Goal: Feedback & Contribution: Leave review/rating

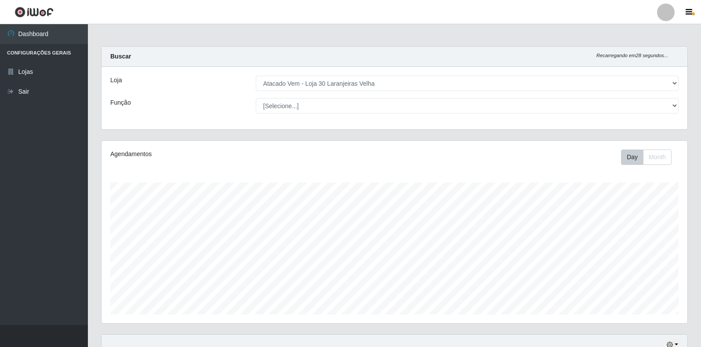
select select "495"
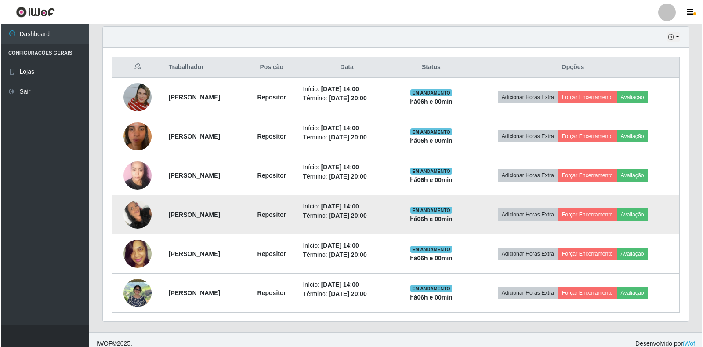
scroll to position [315, 0]
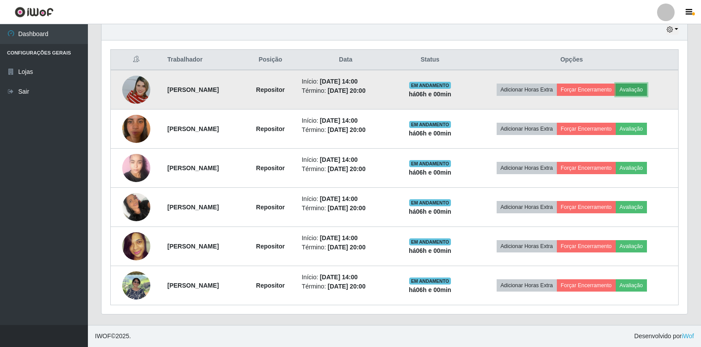
click at [646, 87] on button "Avaliação" at bounding box center [631, 90] width 31 height 12
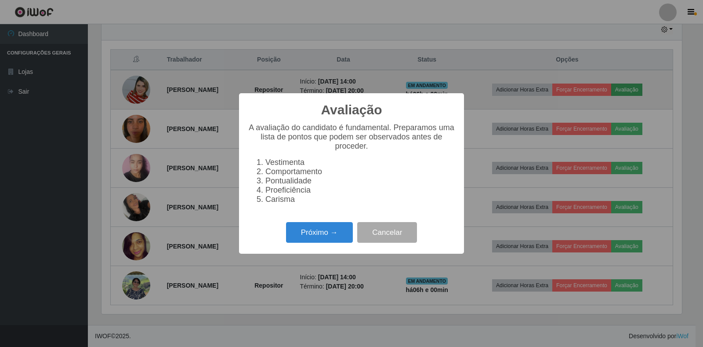
scroll to position [182, 581]
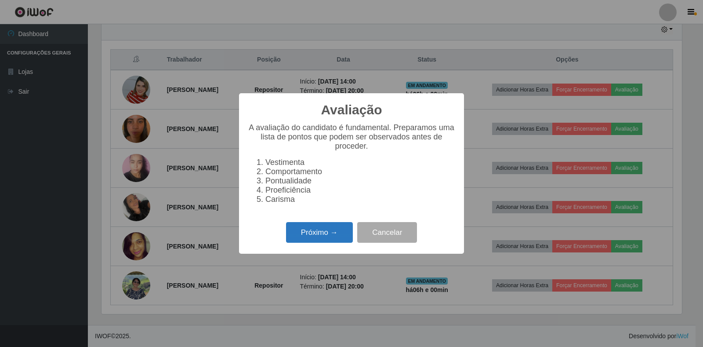
click at [301, 237] on button "Próximo →" at bounding box center [319, 232] width 67 height 21
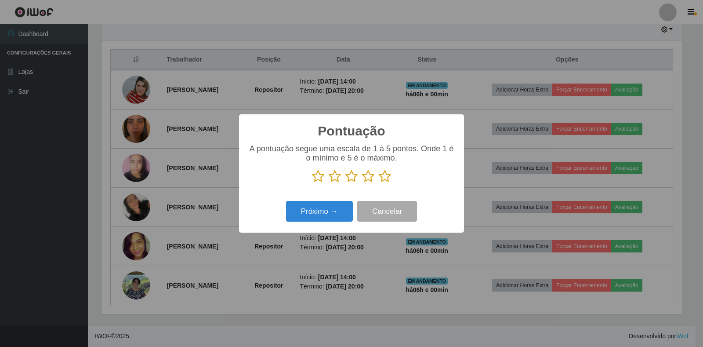
drag, startPoint x: 370, startPoint y: 179, endPoint x: 321, endPoint y: 195, distance: 51.3
click at [370, 180] on icon at bounding box center [368, 176] width 12 height 13
click at [362, 183] on input "radio" at bounding box center [362, 183] width 0 height 0
click at [321, 211] on button "Próximo →" at bounding box center [319, 211] width 67 height 21
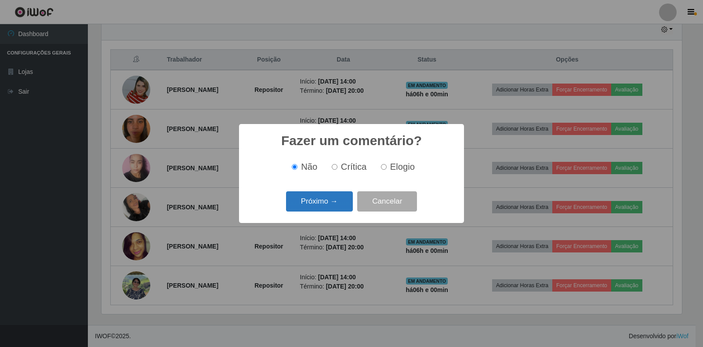
click at [337, 202] on button "Próximo →" at bounding box center [319, 201] width 67 height 21
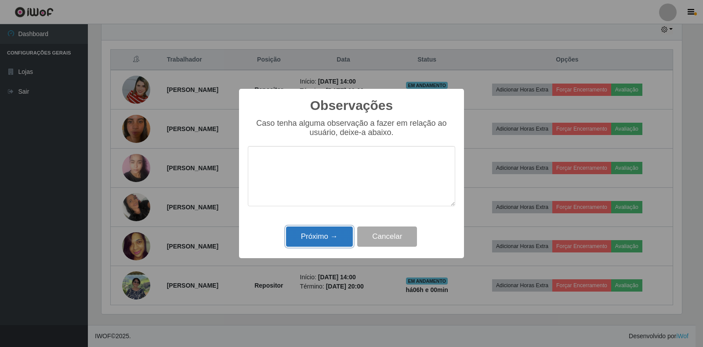
click at [349, 232] on button "Próximo →" at bounding box center [319, 236] width 67 height 21
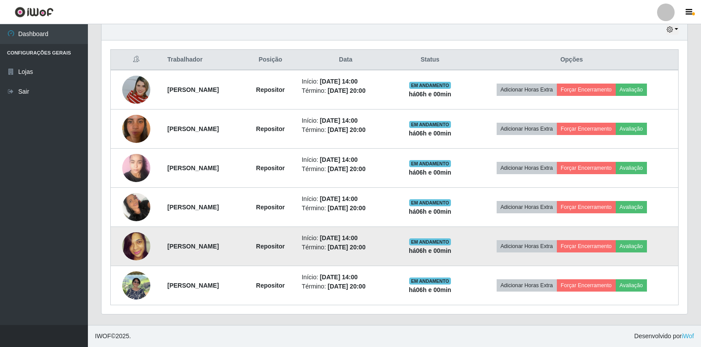
scroll to position [182, 586]
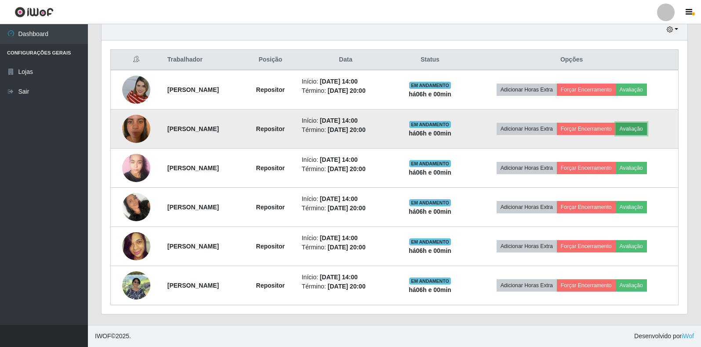
click at [646, 128] on button "Avaliação" at bounding box center [631, 129] width 31 height 12
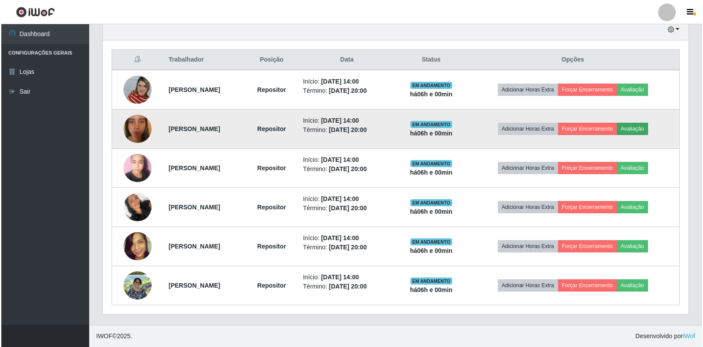
scroll to position [182, 581]
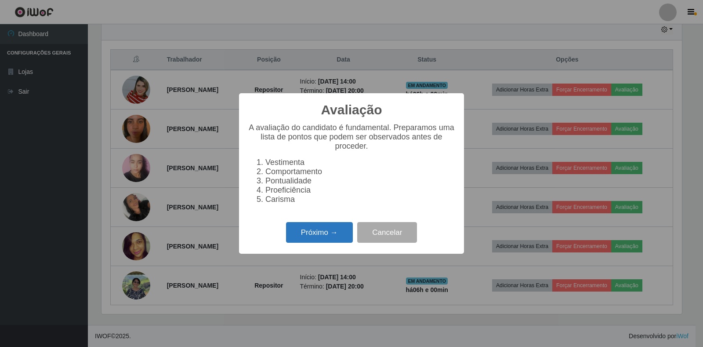
drag, startPoint x: 291, startPoint y: 245, endPoint x: 308, endPoint y: 241, distance: 17.2
click at [308, 241] on button "Próximo →" at bounding box center [319, 232] width 67 height 21
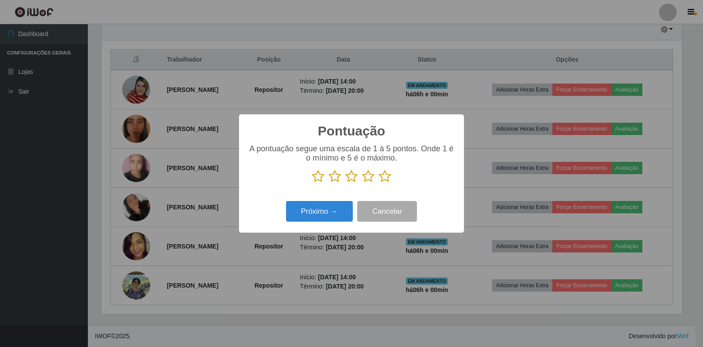
scroll to position [439293, 438895]
drag, startPoint x: 370, startPoint y: 178, endPoint x: 319, endPoint y: 217, distance: 64.2
click at [367, 177] on icon at bounding box center [368, 176] width 12 height 13
click at [362, 183] on input "radio" at bounding box center [362, 183] width 0 height 0
click at [317, 221] on button "Próximo →" at bounding box center [319, 211] width 67 height 21
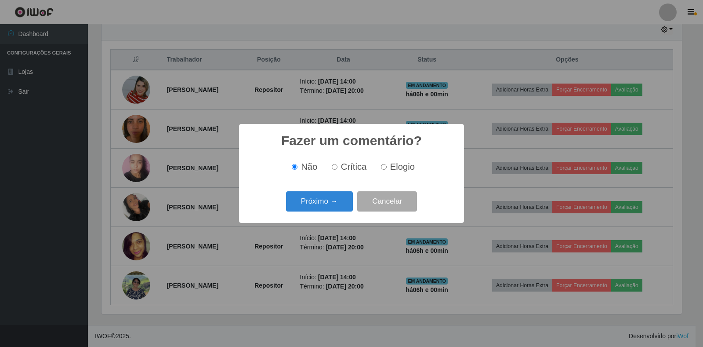
click at [323, 217] on div "Fazer um comentário? × Não Crítica Elogio Próximo → Cancelar" at bounding box center [351, 173] width 225 height 98
click at [326, 210] on button "Próximo →" at bounding box center [319, 201] width 67 height 21
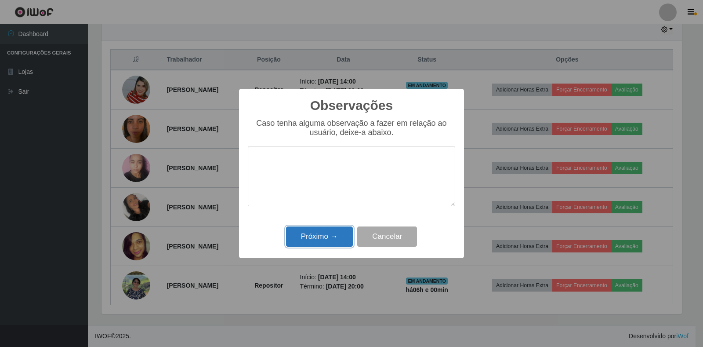
click at [323, 237] on button "Próximo →" at bounding box center [319, 236] width 67 height 21
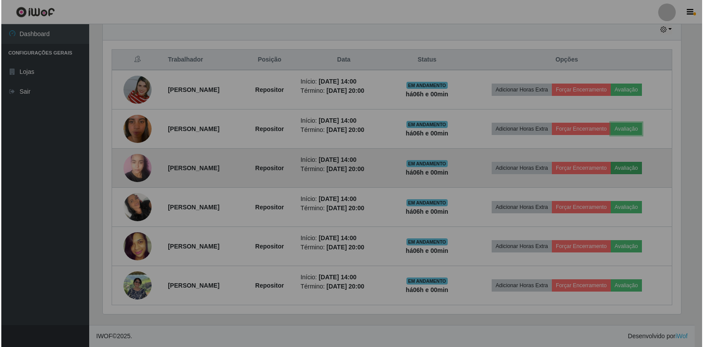
scroll to position [182, 586]
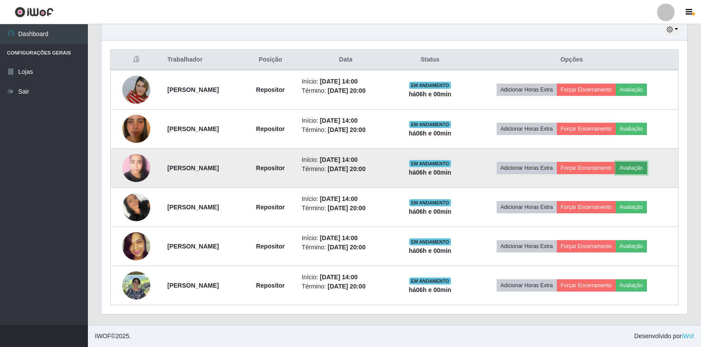
drag, startPoint x: 649, startPoint y: 168, endPoint x: 643, endPoint y: 171, distance: 6.7
click at [643, 171] on button "Avaliação" at bounding box center [631, 168] width 31 height 12
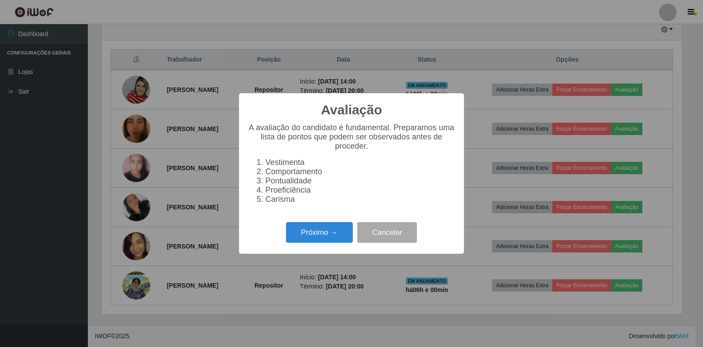
scroll to position [182, 581]
click at [300, 232] on button "Próximo →" at bounding box center [319, 232] width 67 height 21
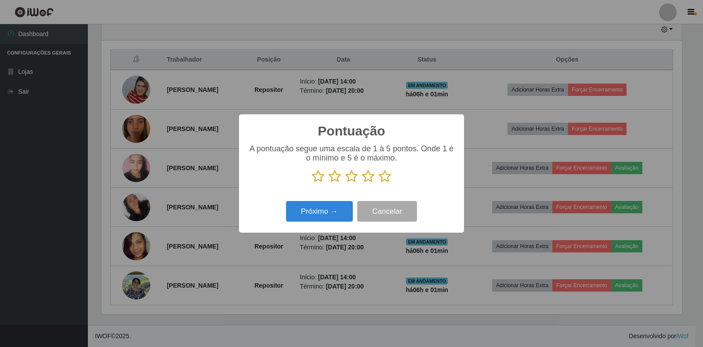
click at [368, 179] on icon at bounding box center [368, 176] width 12 height 13
click at [362, 183] on input "radio" at bounding box center [362, 183] width 0 height 0
click at [326, 213] on button "Próximo →" at bounding box center [319, 211] width 67 height 21
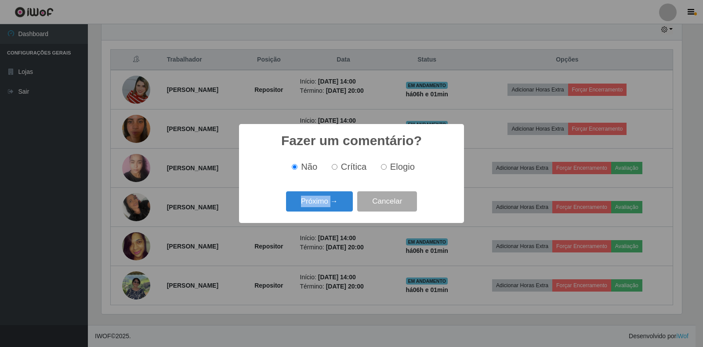
click at [326, 213] on div "Próximo → Cancelar" at bounding box center [351, 201] width 207 height 25
click at [329, 210] on button "Próximo →" at bounding box center [319, 201] width 67 height 21
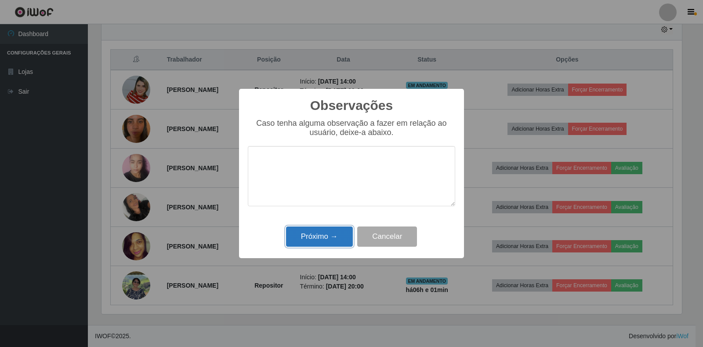
click at [315, 237] on button "Próximo →" at bounding box center [319, 236] width 67 height 21
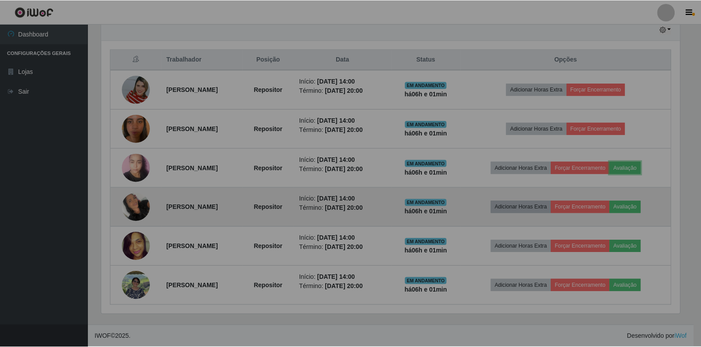
scroll to position [182, 586]
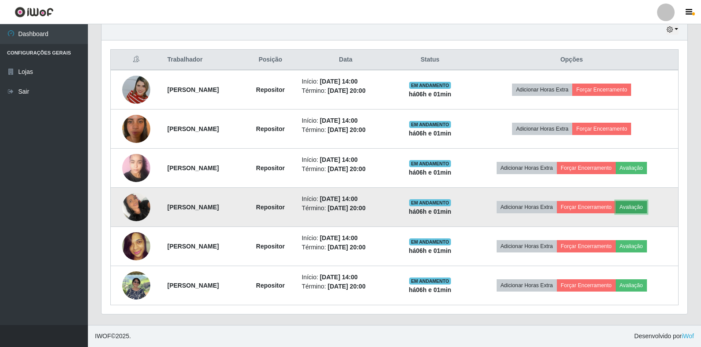
click at [643, 210] on button "Avaliação" at bounding box center [631, 207] width 31 height 12
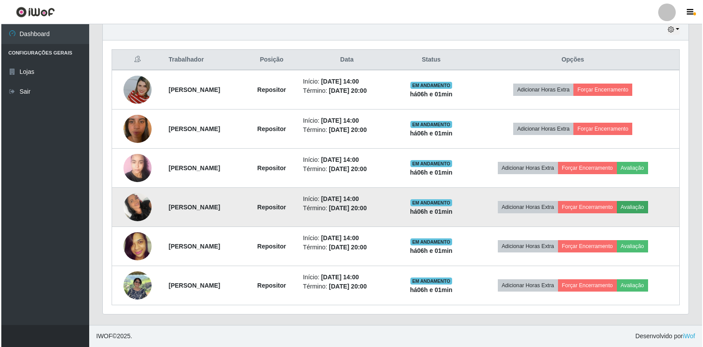
scroll to position [182, 581]
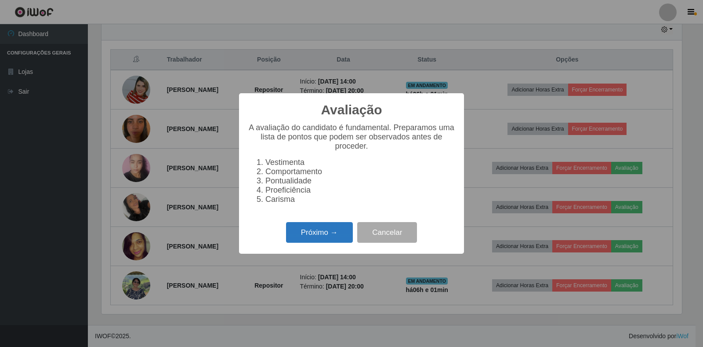
click at [323, 240] on button "Próximo →" at bounding box center [319, 232] width 67 height 21
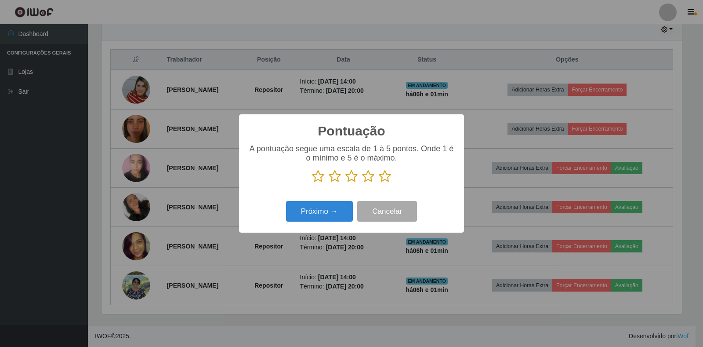
click at [373, 178] on icon at bounding box center [368, 176] width 12 height 13
click at [362, 183] on input "radio" at bounding box center [362, 183] width 0 height 0
click at [324, 201] on div "Próximo → Cancelar" at bounding box center [351, 211] width 207 height 25
click at [324, 205] on button "Próximo →" at bounding box center [319, 211] width 67 height 21
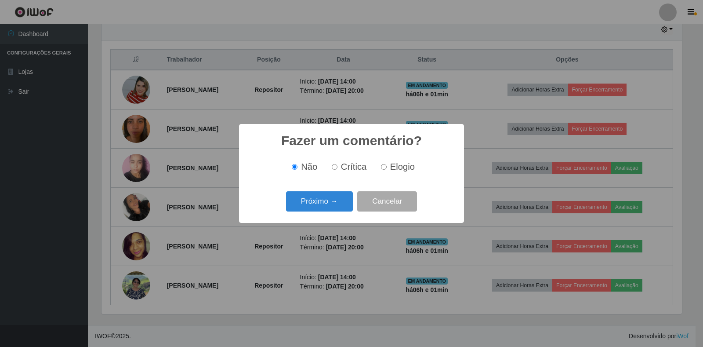
click at [325, 211] on button "Próximo →" at bounding box center [319, 201] width 67 height 21
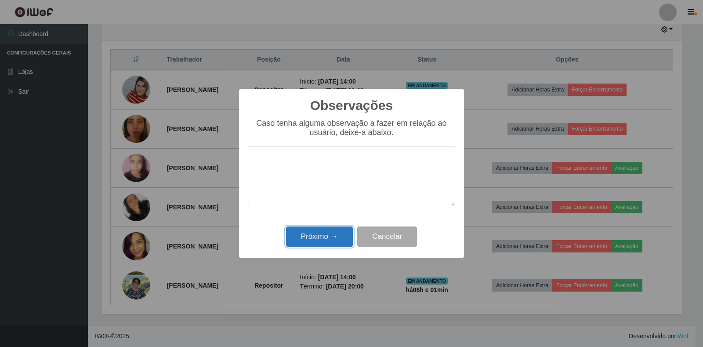
click at [319, 239] on button "Próximo →" at bounding box center [319, 236] width 67 height 21
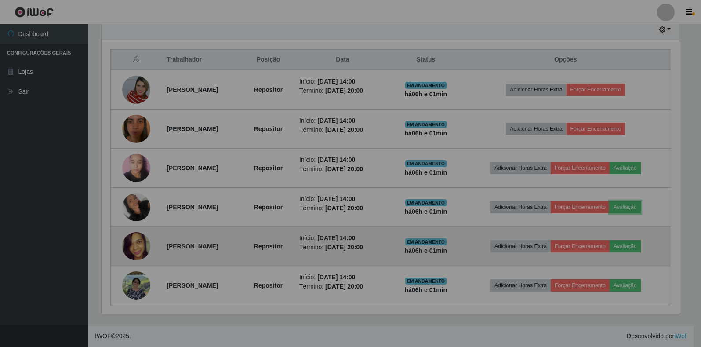
scroll to position [182, 586]
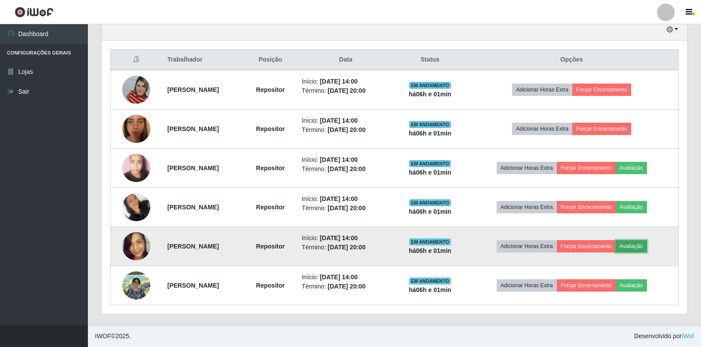
click at [642, 247] on button "Avaliação" at bounding box center [631, 246] width 31 height 12
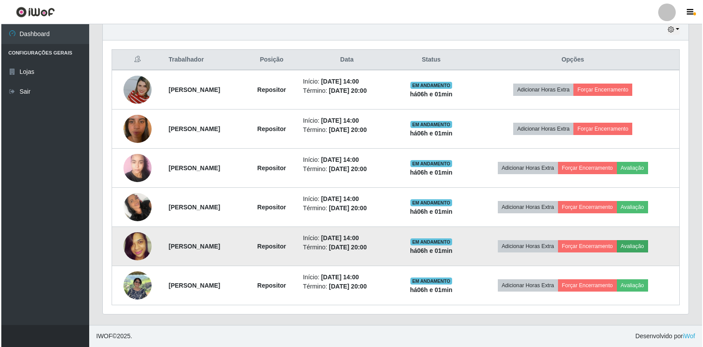
scroll to position [182, 581]
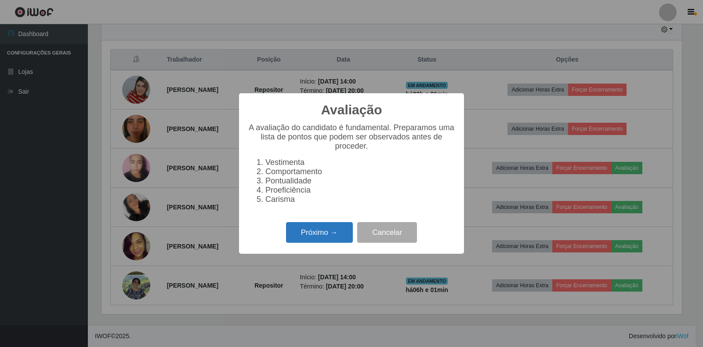
click at [297, 237] on button "Próximo →" at bounding box center [319, 232] width 67 height 21
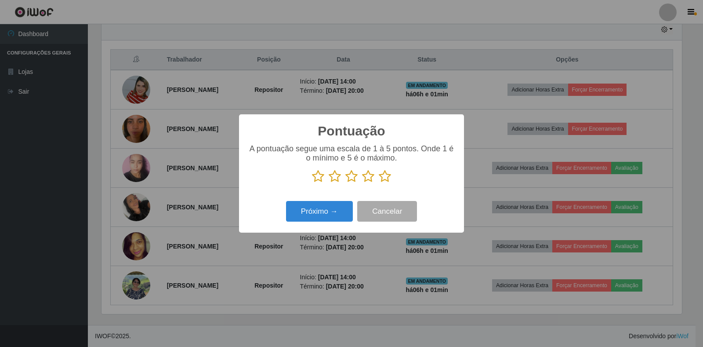
drag, startPoint x: 371, startPoint y: 175, endPoint x: 356, endPoint y: 187, distance: 18.8
click at [365, 182] on icon at bounding box center [368, 176] width 12 height 13
click at [362, 183] on input "radio" at bounding box center [362, 183] width 0 height 0
click at [330, 215] on button "Próximo →" at bounding box center [319, 211] width 67 height 21
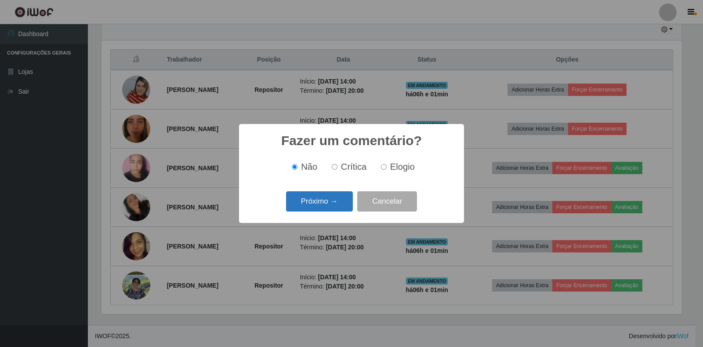
click at [330, 202] on button "Próximo →" at bounding box center [319, 201] width 67 height 21
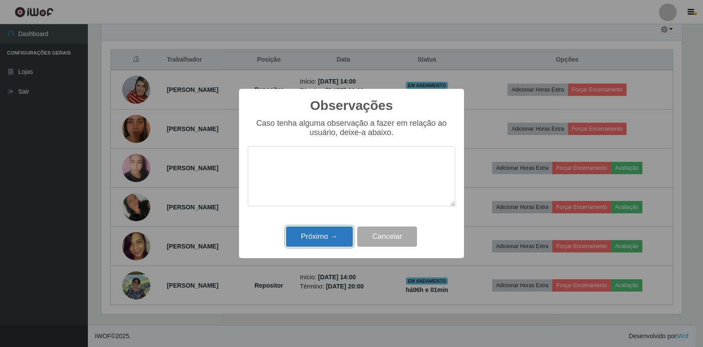
click at [324, 232] on button "Próximo →" at bounding box center [319, 236] width 67 height 21
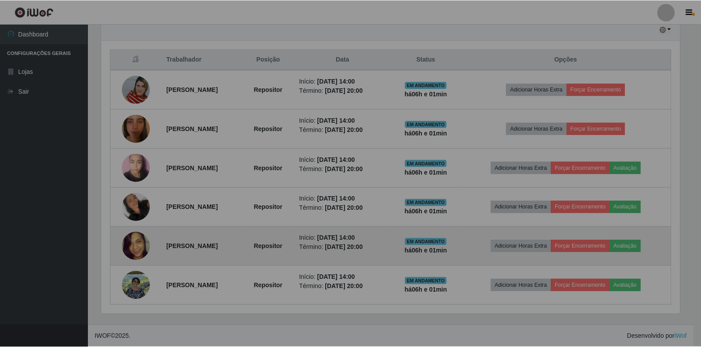
scroll to position [182, 586]
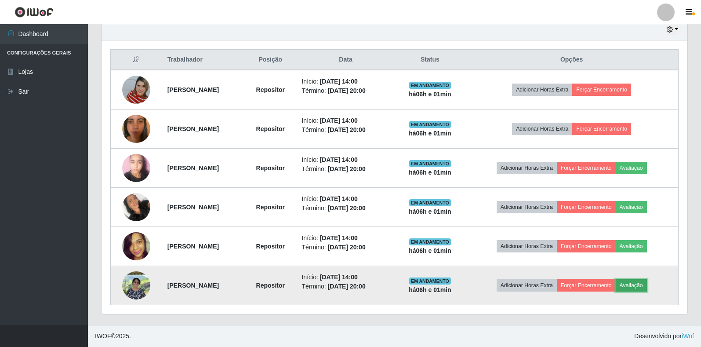
click at [642, 289] on button "Avaliação" at bounding box center [631, 285] width 31 height 12
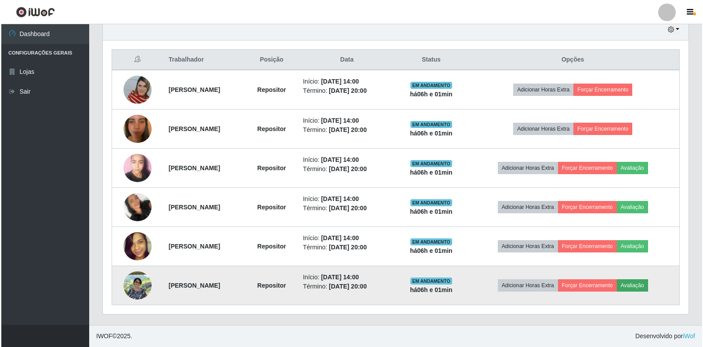
scroll to position [182, 581]
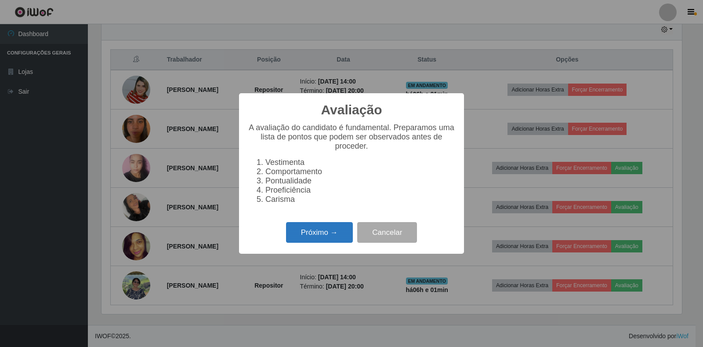
click at [310, 234] on button "Próximo →" at bounding box center [319, 232] width 67 height 21
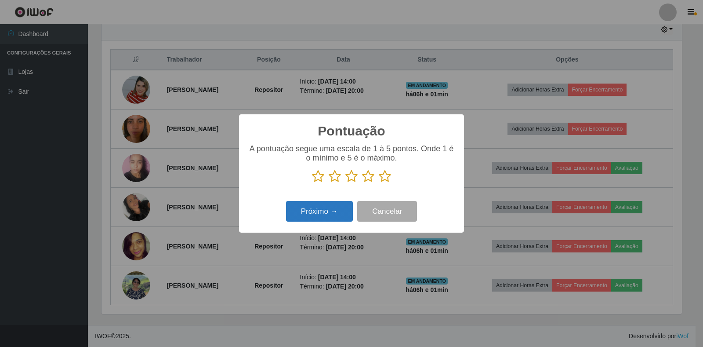
scroll to position [0, 0]
click at [369, 179] on icon at bounding box center [368, 176] width 12 height 13
click at [362, 183] on input "radio" at bounding box center [362, 183] width 0 height 0
click at [331, 210] on button "Próximo →" at bounding box center [319, 211] width 67 height 21
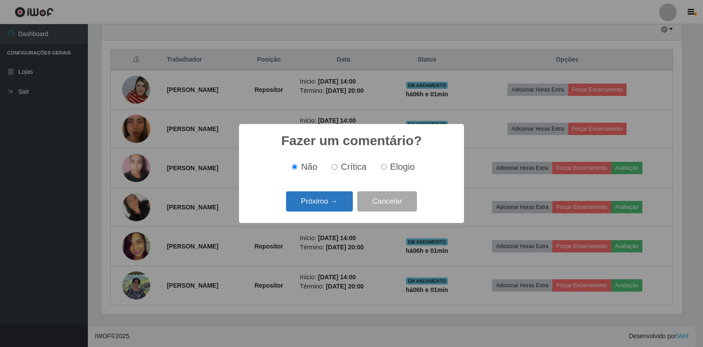
click at [331, 207] on button "Próximo →" at bounding box center [319, 201] width 67 height 21
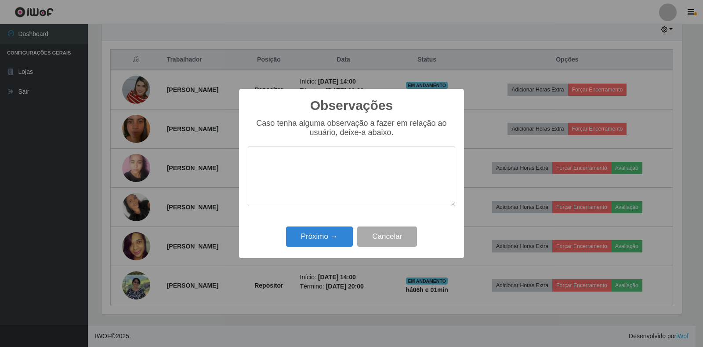
click at [324, 221] on div "Observações × Caso tenha alguma observação a fazer em relação ao usuário, deixe…" at bounding box center [351, 173] width 225 height 169
click at [324, 231] on button "Próximo →" at bounding box center [319, 236] width 67 height 21
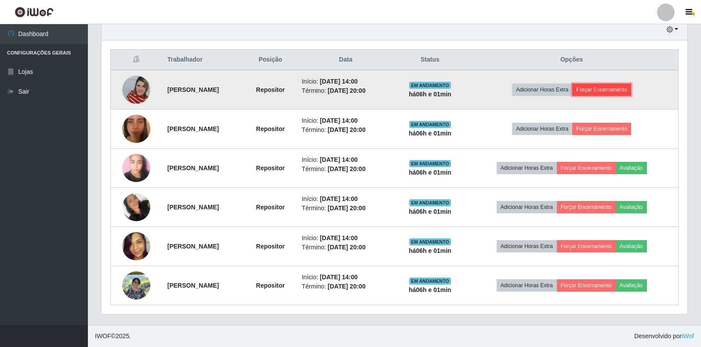
click at [617, 91] on button "Forçar Encerramento" at bounding box center [601, 90] width 59 height 12
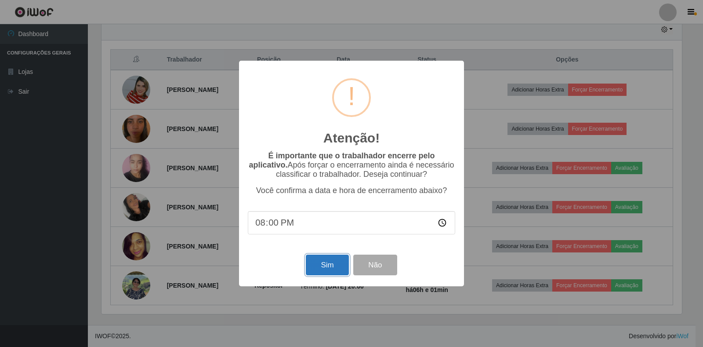
click at [329, 258] on button "Sim" at bounding box center [327, 264] width 43 height 21
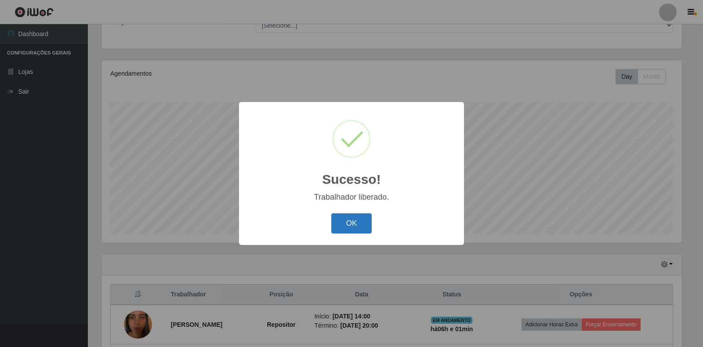
click at [344, 233] on button "OK" at bounding box center [351, 223] width 41 height 21
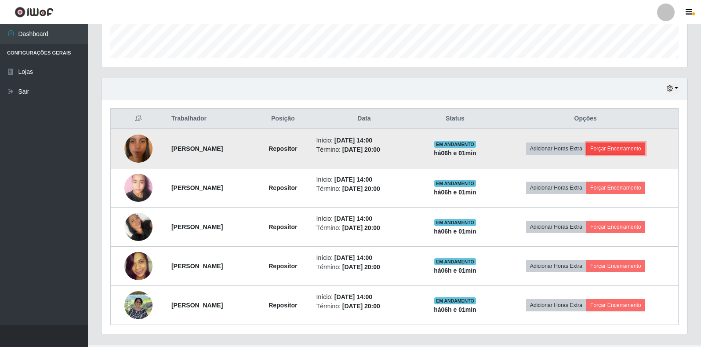
click at [626, 149] on button "Forçar Encerramento" at bounding box center [615, 148] width 59 height 12
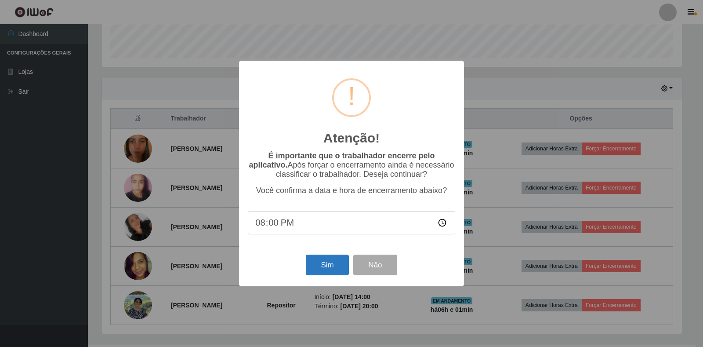
drag, startPoint x: 300, startPoint y: 272, endPoint x: 341, endPoint y: 270, distance: 41.0
click at [323, 272] on div "Sim Não" at bounding box center [351, 264] width 207 height 25
click at [341, 270] on button "Sim" at bounding box center [327, 264] width 43 height 21
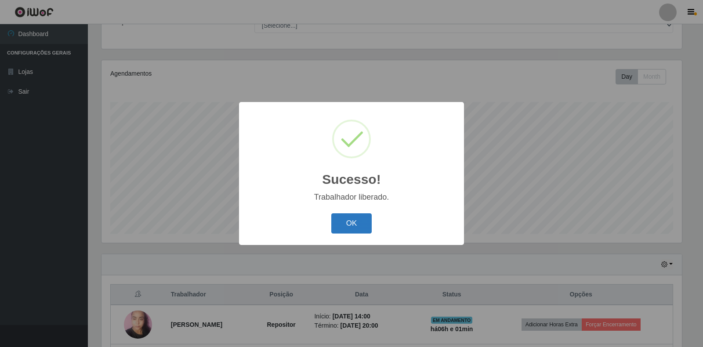
click at [362, 217] on button "OK" at bounding box center [351, 223] width 41 height 21
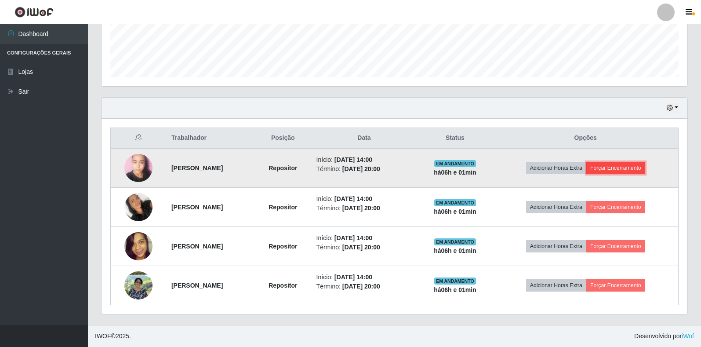
click at [619, 166] on button "Forçar Encerramento" at bounding box center [615, 168] width 59 height 12
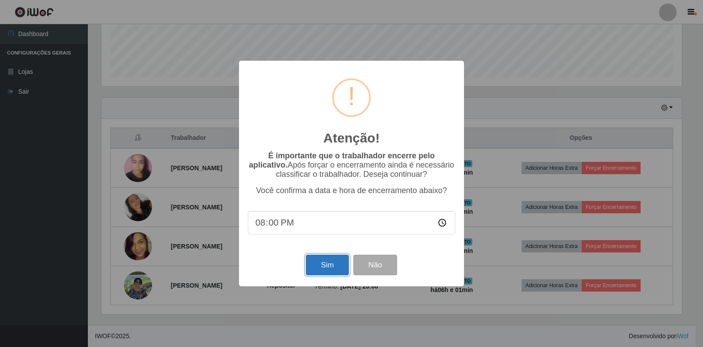
click at [322, 261] on button "Sim" at bounding box center [327, 264] width 43 height 21
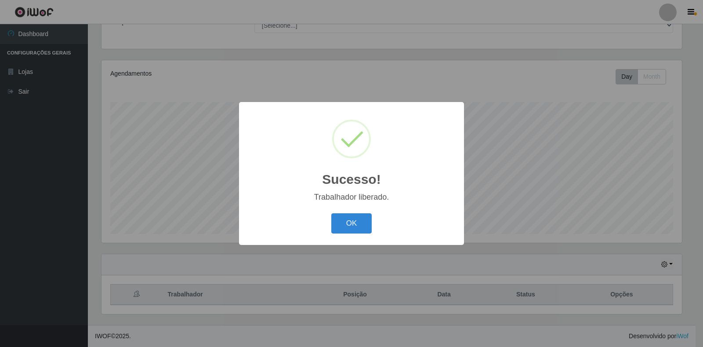
click at [351, 225] on button "OK" at bounding box center [351, 223] width 41 height 21
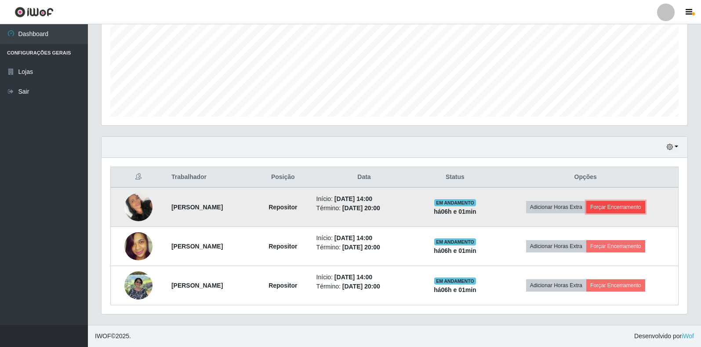
click at [631, 210] on button "Forçar Encerramento" at bounding box center [615, 207] width 59 height 12
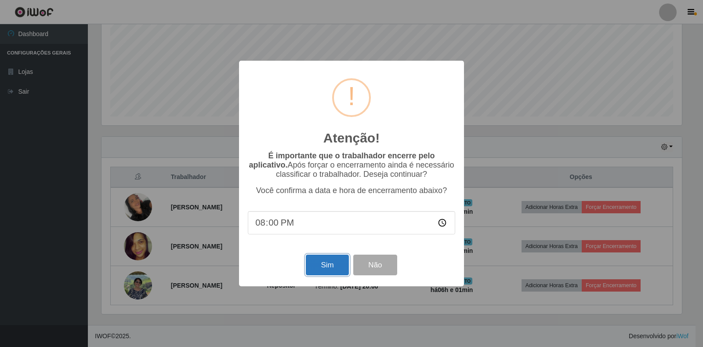
click at [325, 269] on button "Sim" at bounding box center [327, 264] width 43 height 21
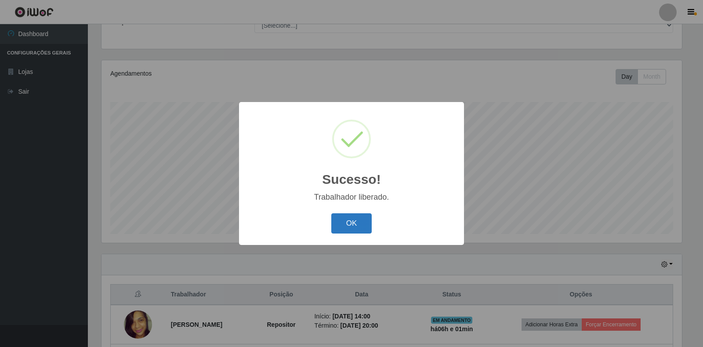
click at [362, 226] on button "OK" at bounding box center [351, 223] width 41 height 21
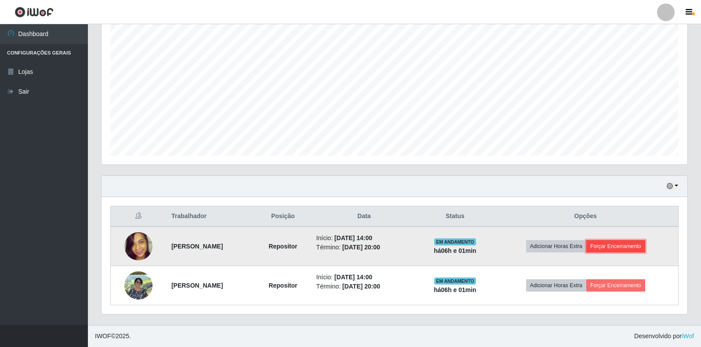
click at [638, 245] on button "Forçar Encerramento" at bounding box center [615, 246] width 59 height 12
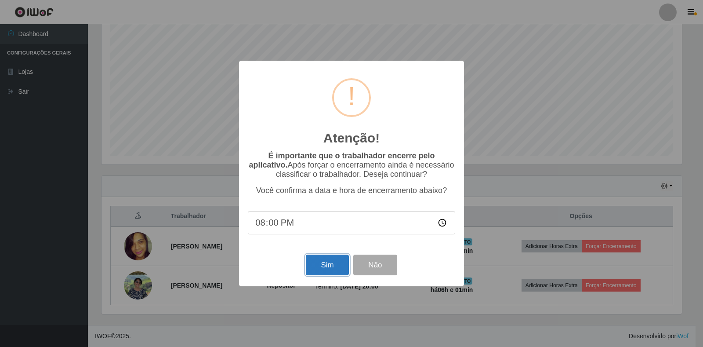
click at [325, 267] on button "Sim" at bounding box center [327, 264] width 43 height 21
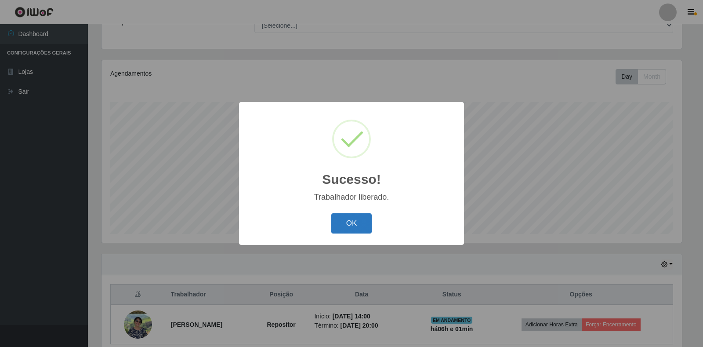
click at [341, 225] on button "OK" at bounding box center [351, 223] width 41 height 21
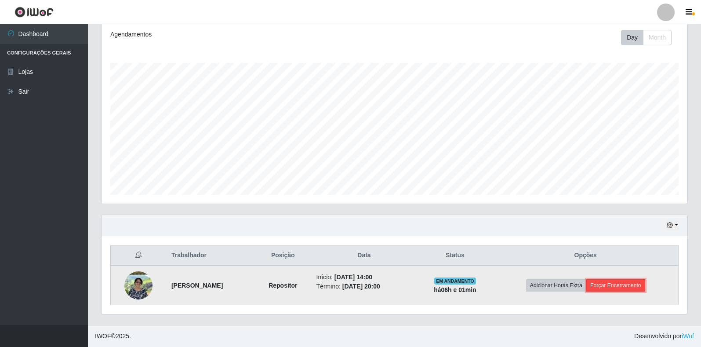
click at [617, 281] on button "Forçar Encerramento" at bounding box center [615, 285] width 59 height 12
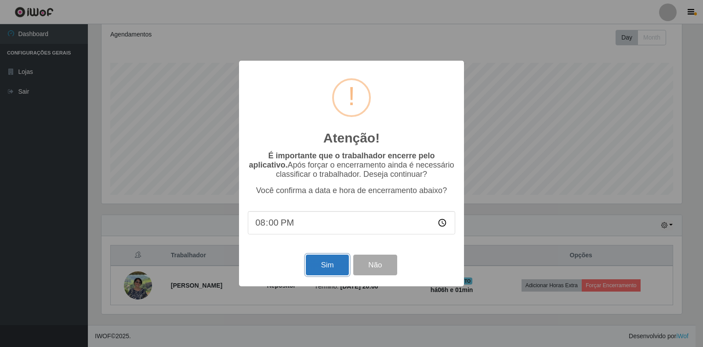
click at [327, 270] on button "Sim" at bounding box center [327, 264] width 43 height 21
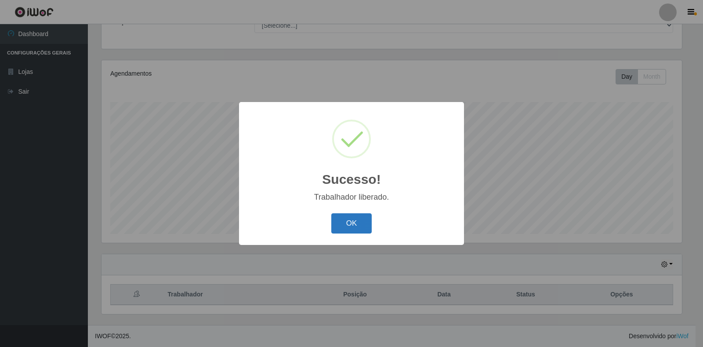
click at [345, 228] on button "OK" at bounding box center [351, 223] width 41 height 21
